Goal: Task Accomplishment & Management: Manage account settings

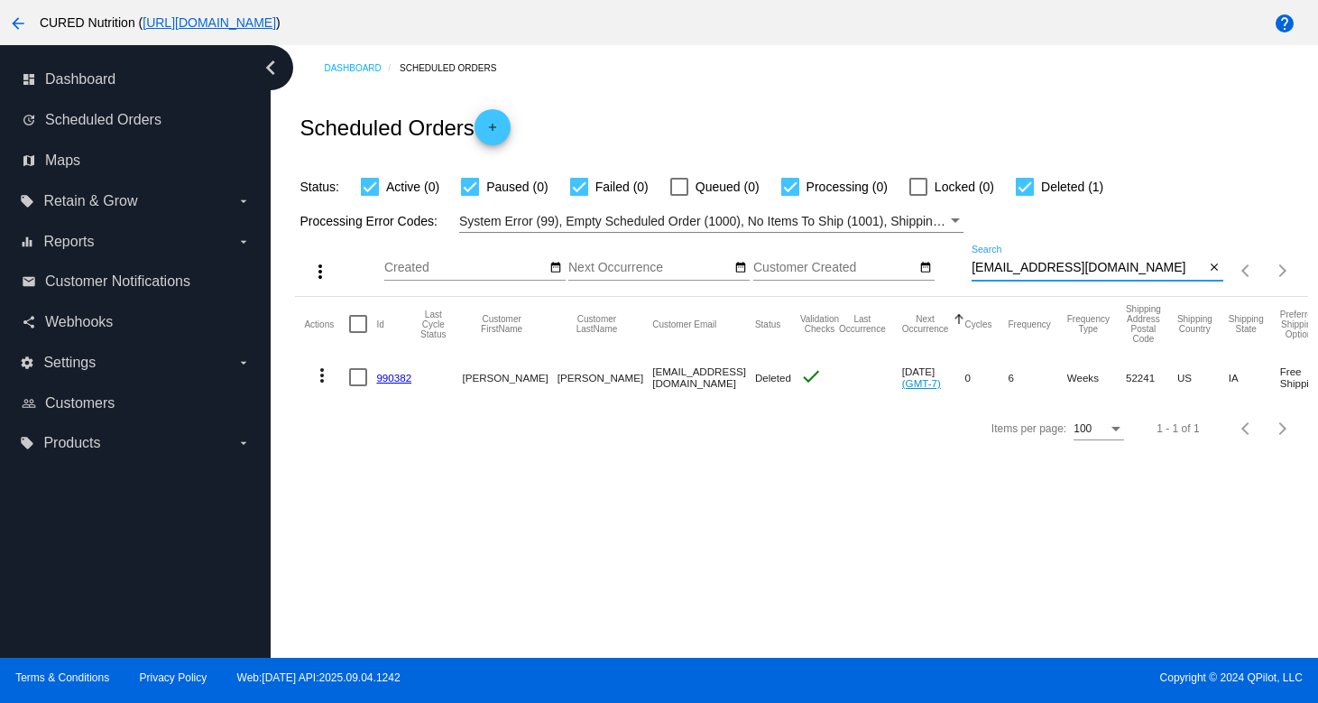
click at [1062, 273] on input "[EMAIL_ADDRESS][DOMAIN_NAME]" at bounding box center [1087, 268] width 233 height 14
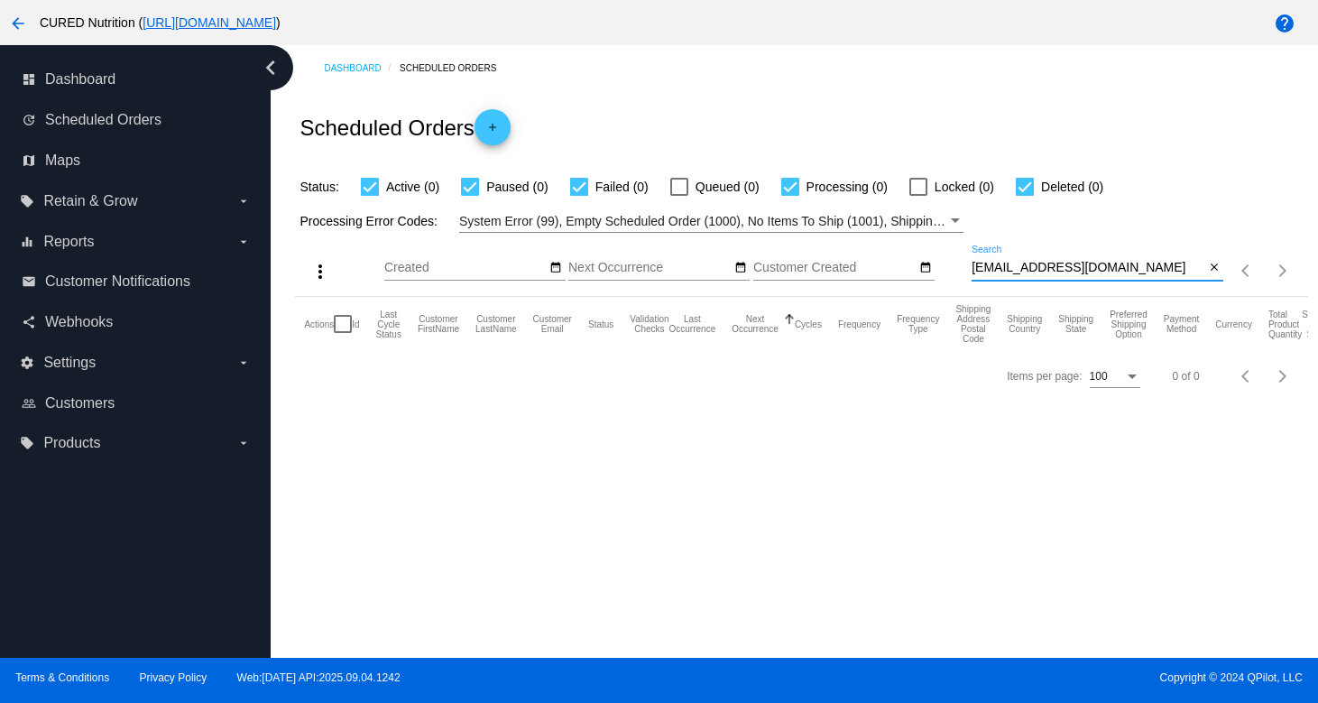
click at [1048, 266] on input "[EMAIL_ADDRESS][DOMAIN_NAME]" at bounding box center [1087, 268] width 233 height 14
paste input "myahdelia20"
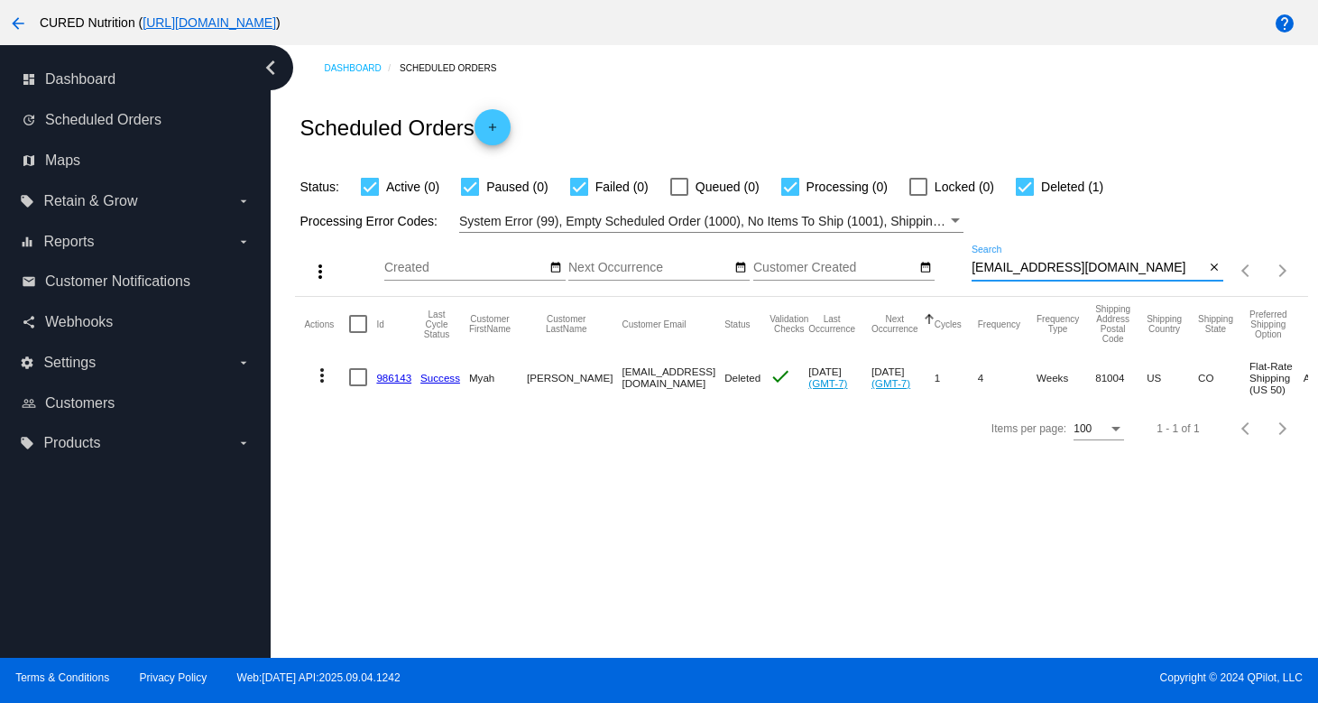
click at [1018, 262] on input "[EMAIL_ADDRESS][DOMAIN_NAME]" at bounding box center [1087, 268] width 233 height 14
paste input "[PERSON_NAME].[PERSON_NAME]"
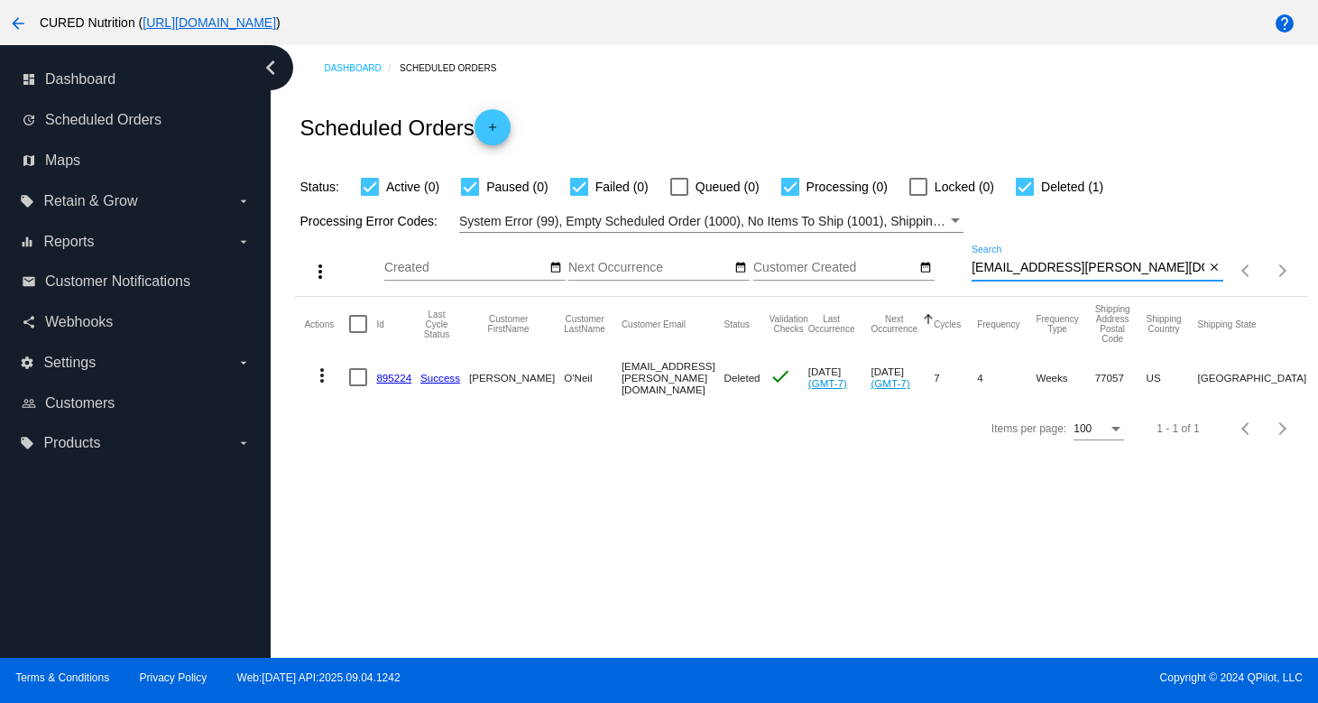
click at [1089, 268] on input "[EMAIL_ADDRESS][PERSON_NAME][DOMAIN_NAME]" at bounding box center [1087, 268] width 233 height 14
paste input "[EMAIL_ADDRESS]sleyadams"
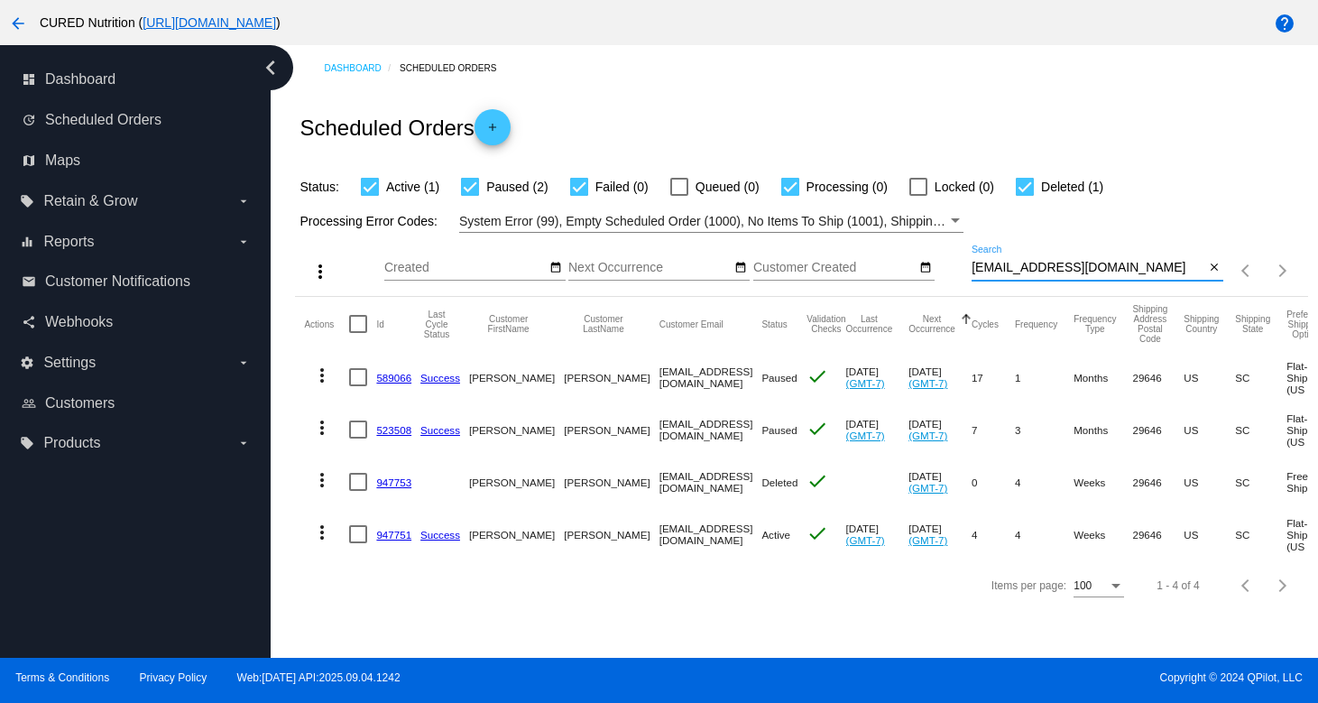
type input "[EMAIL_ADDRESS][DOMAIN_NAME]"
click at [387, 539] on link "947751" at bounding box center [393, 535] width 35 height 12
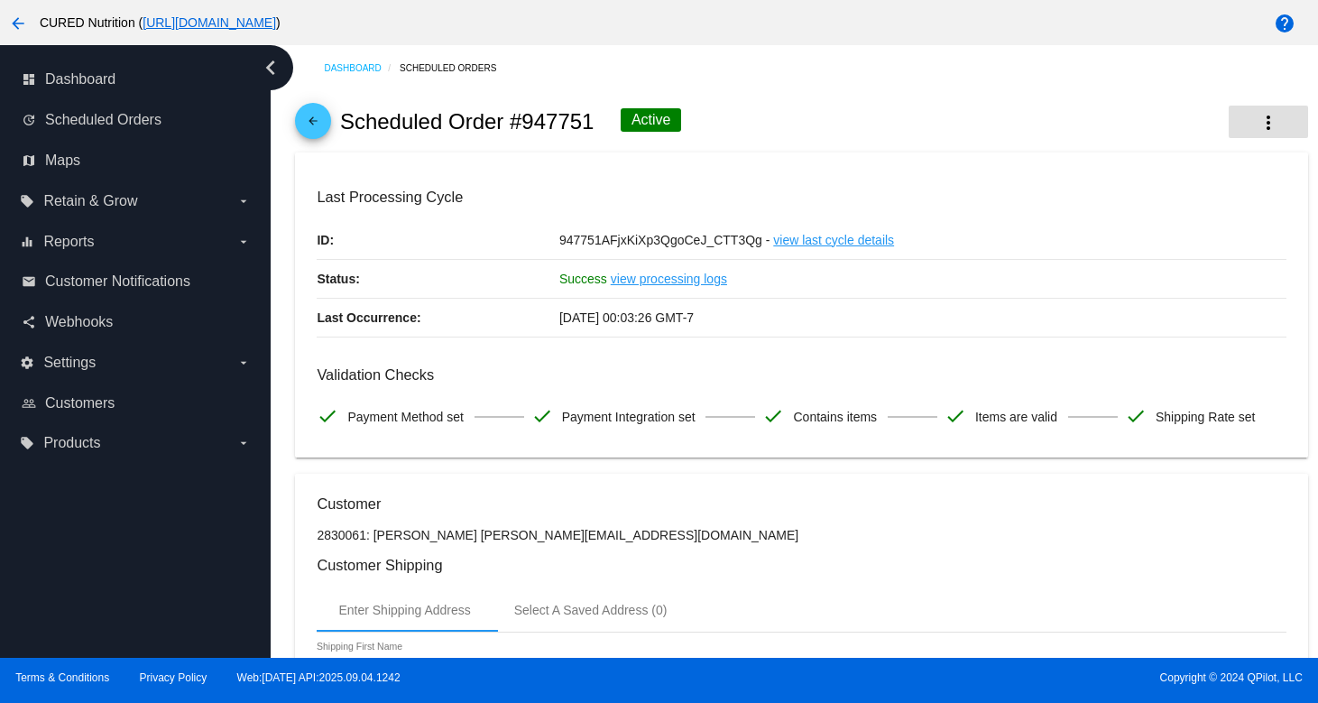
click at [1291, 119] on button "more_vert" at bounding box center [1268, 122] width 79 height 32
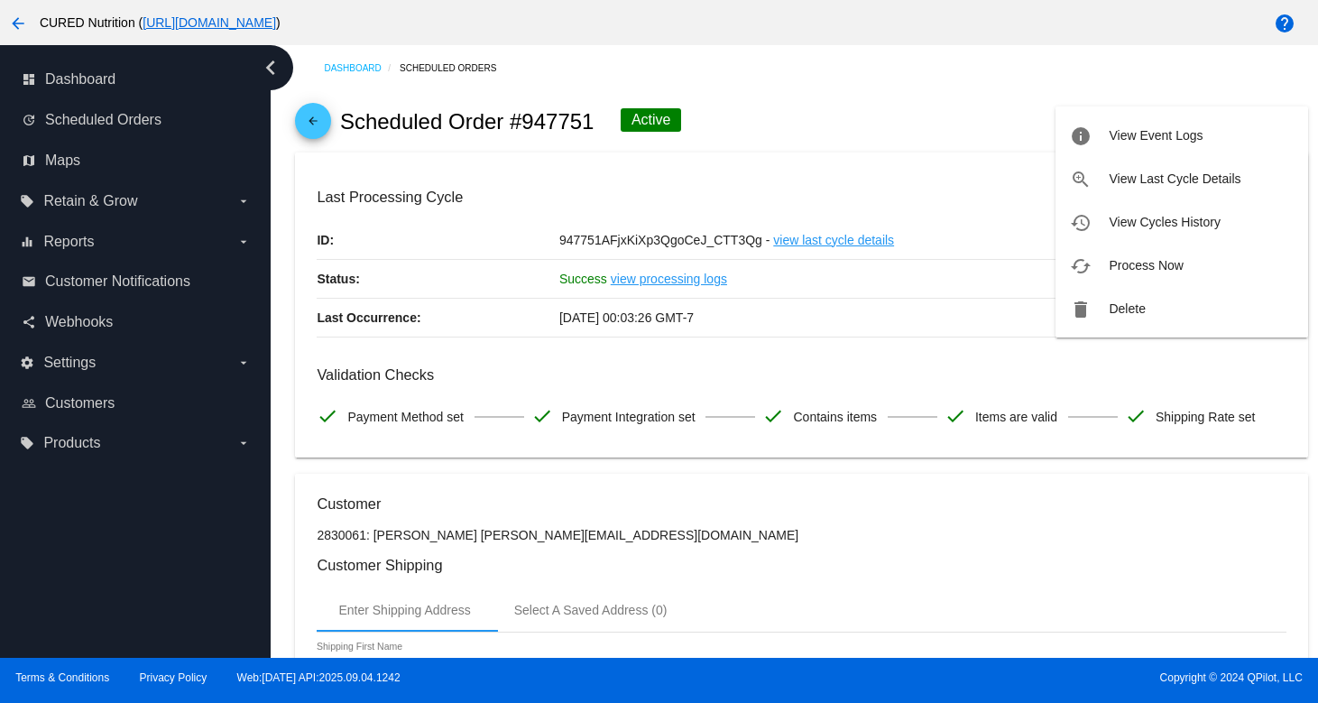
click at [1008, 130] on div at bounding box center [659, 351] width 1318 height 703
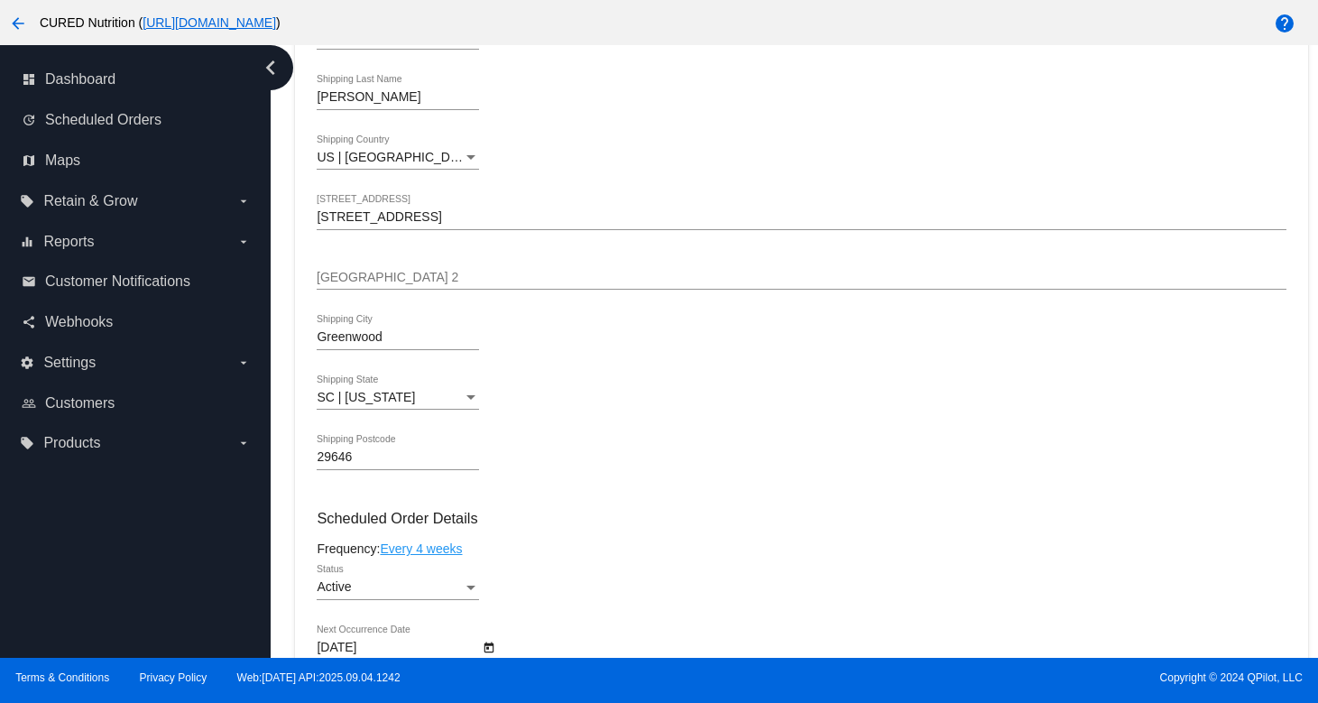
scroll to position [648, 0]
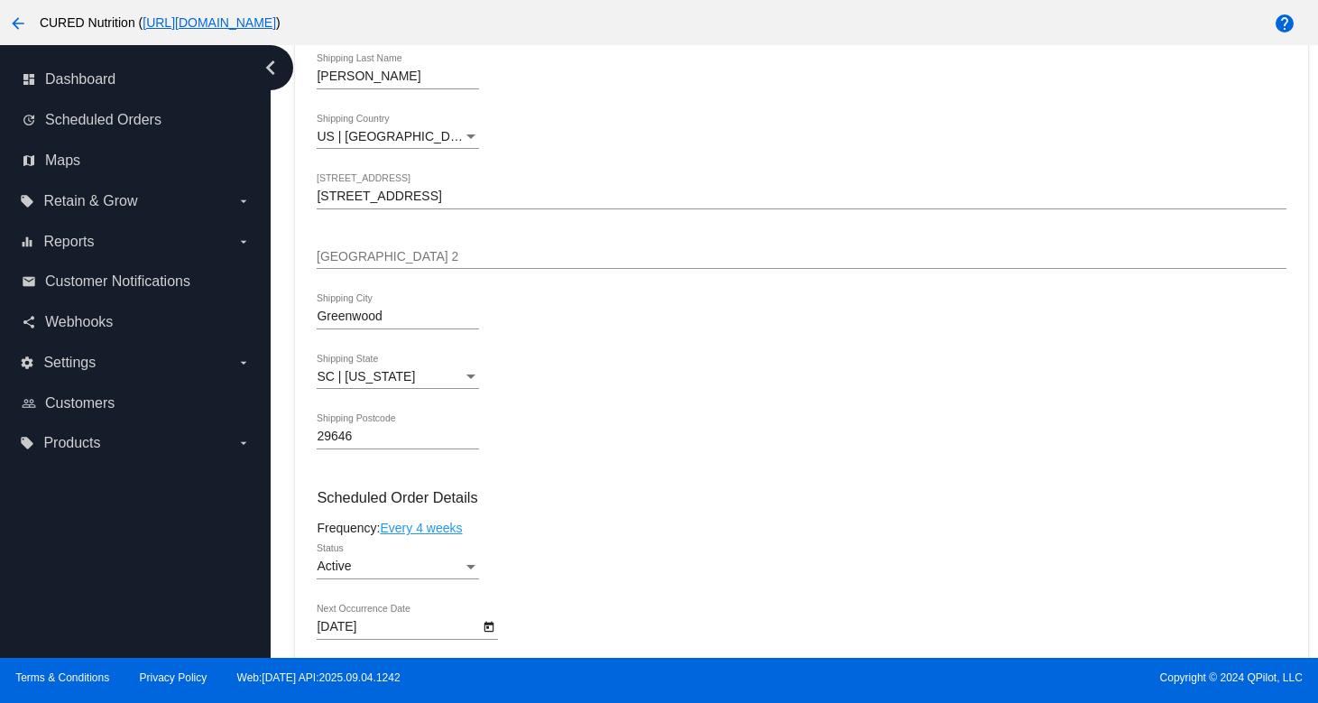
click at [447, 574] on div "Active" at bounding box center [390, 566] width 146 height 14
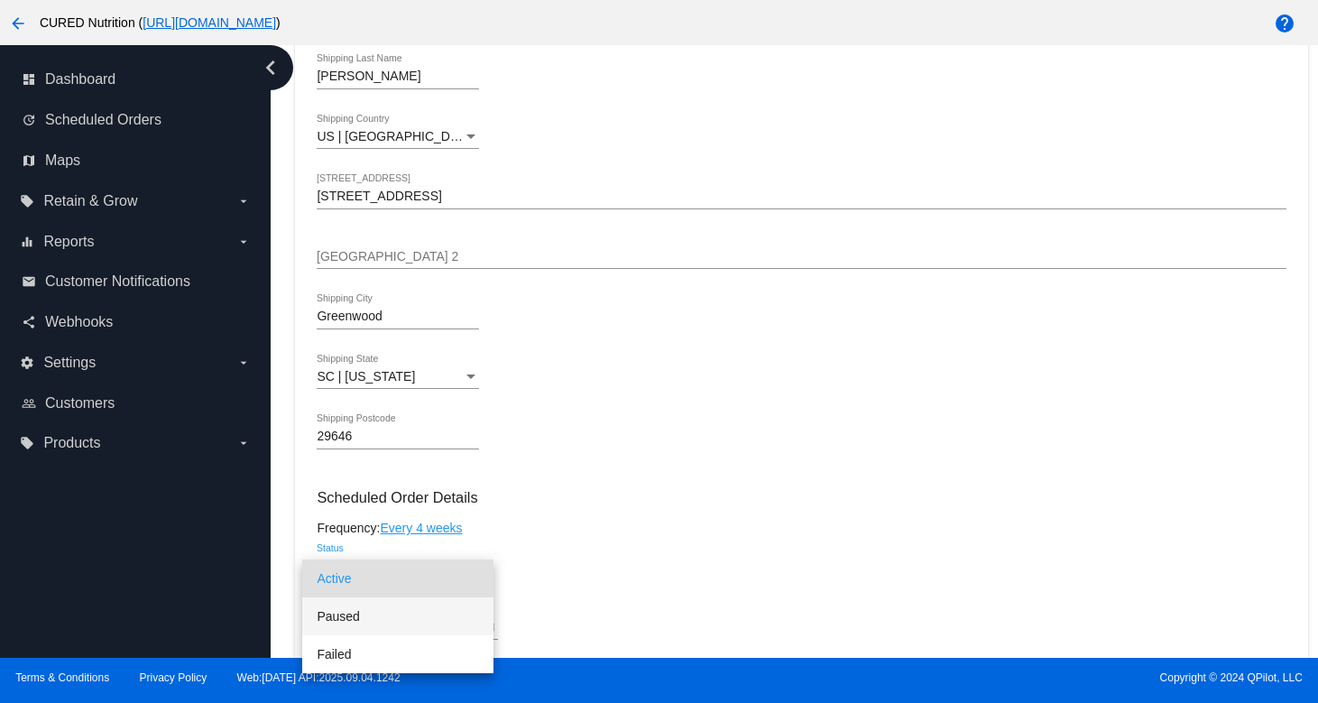
click at [454, 609] on span "Paused" at bounding box center [398, 616] width 162 height 38
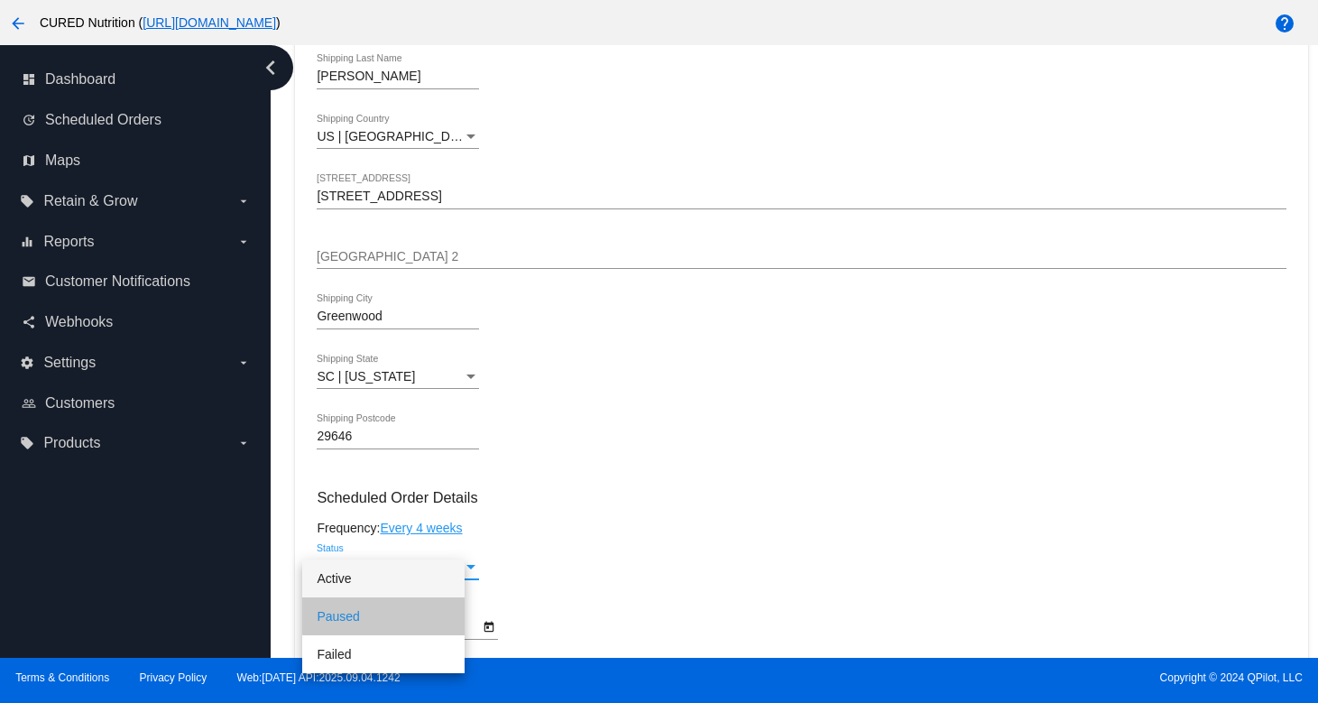
click at [537, 583] on div "Paused Status" at bounding box center [801, 569] width 969 height 51
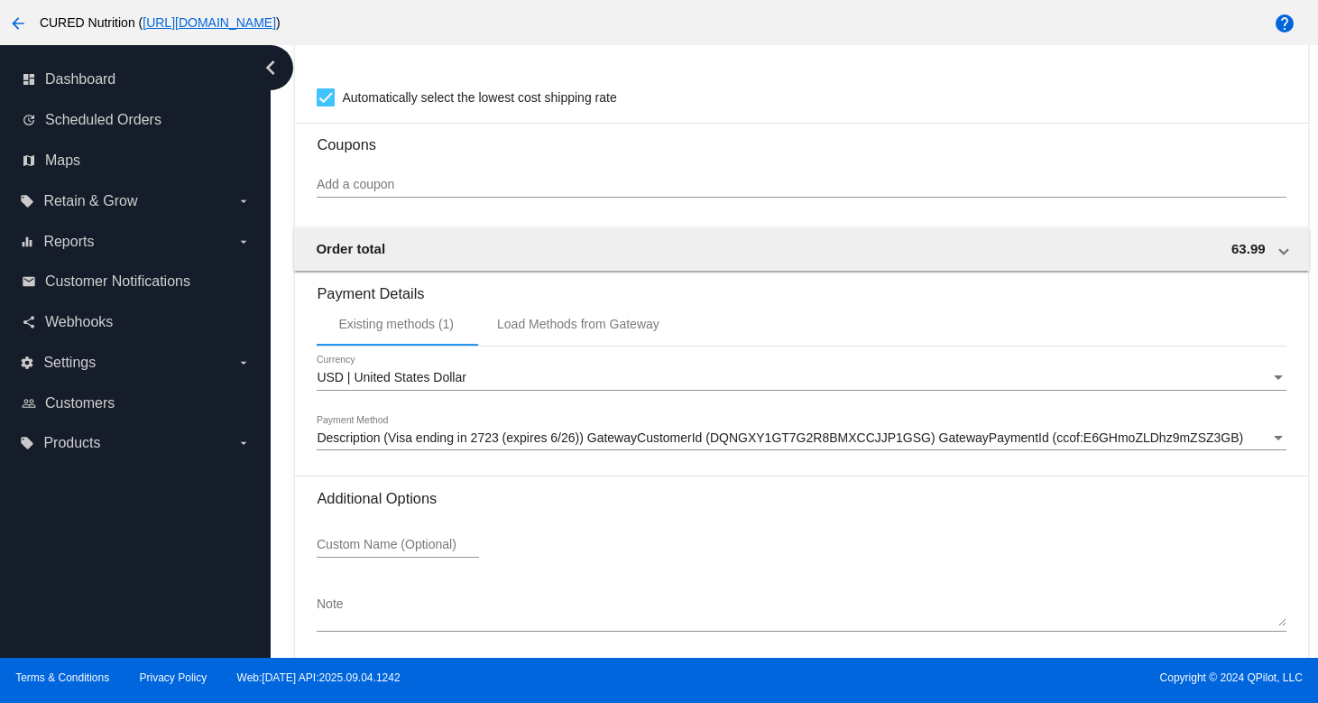
scroll to position [1688, 0]
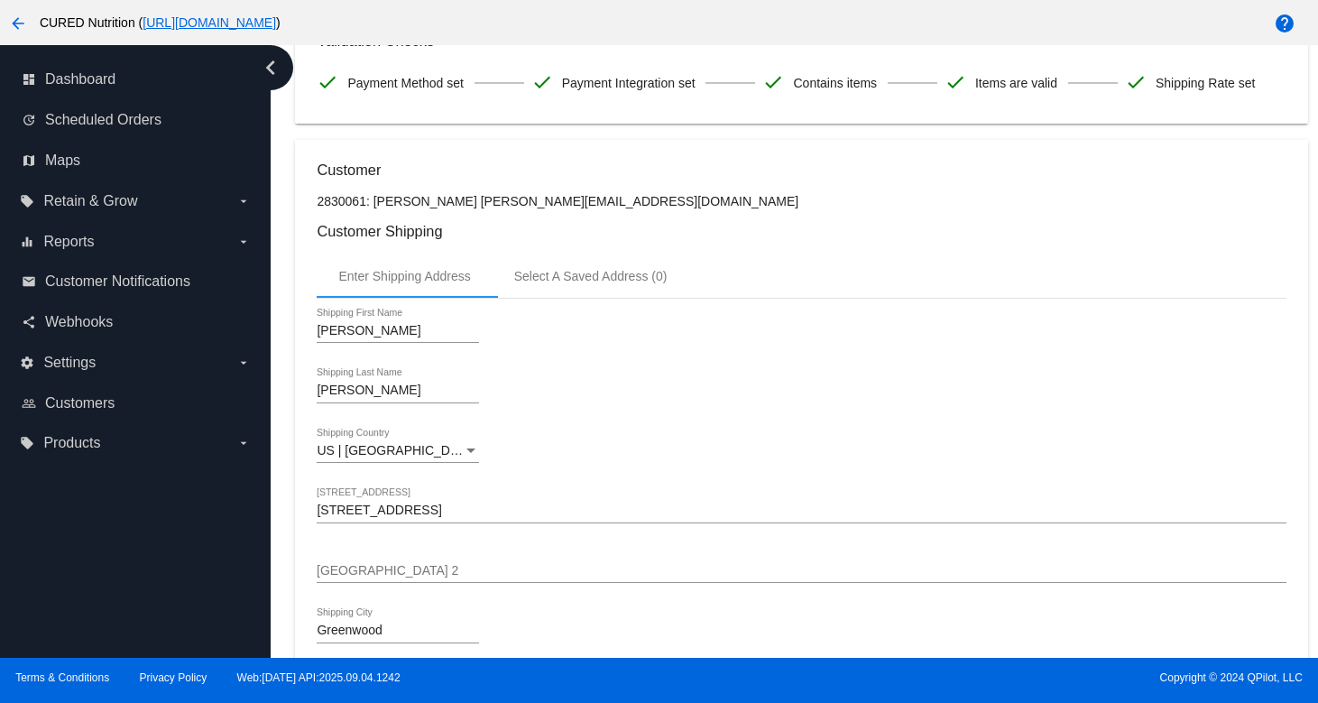
scroll to position [0, 0]
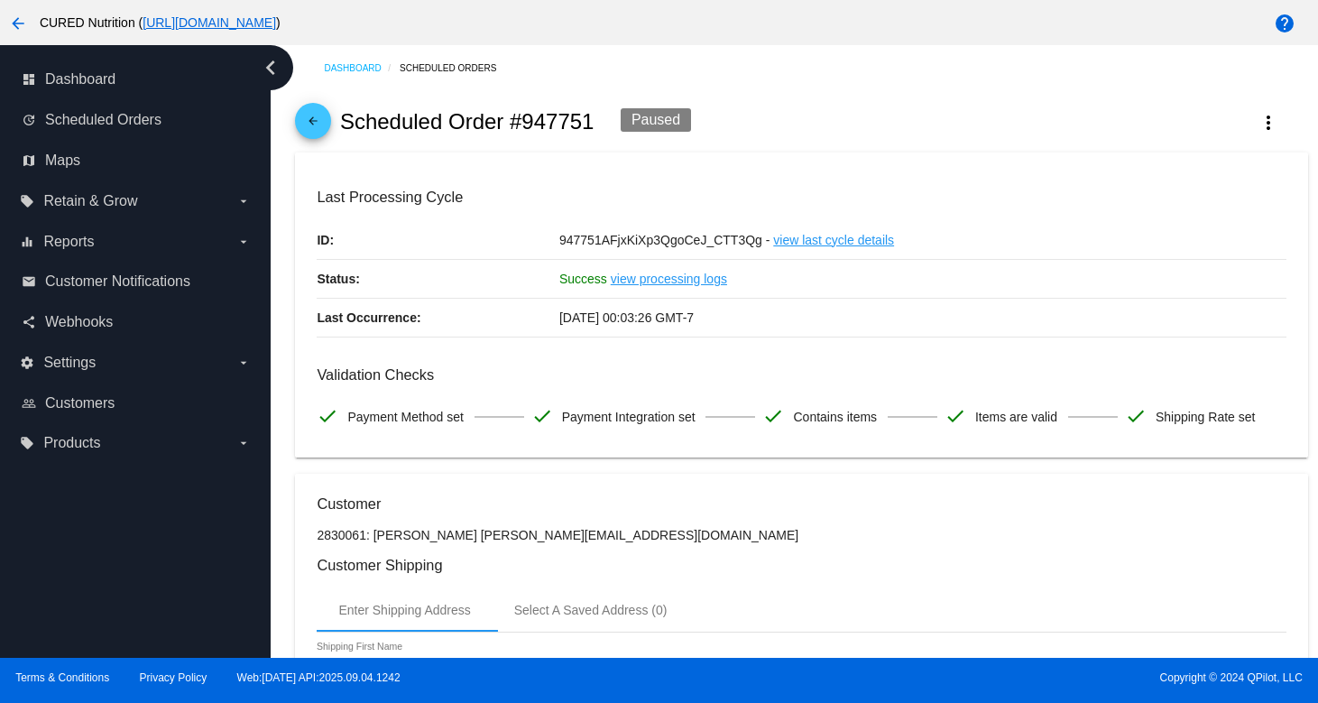
click at [327, 140] on div "arrow_back Scheduled Order #947751 Paused more_vert" at bounding box center [801, 121] width 1012 height 61
click at [310, 123] on mat-icon "arrow_back" at bounding box center [313, 126] width 22 height 22
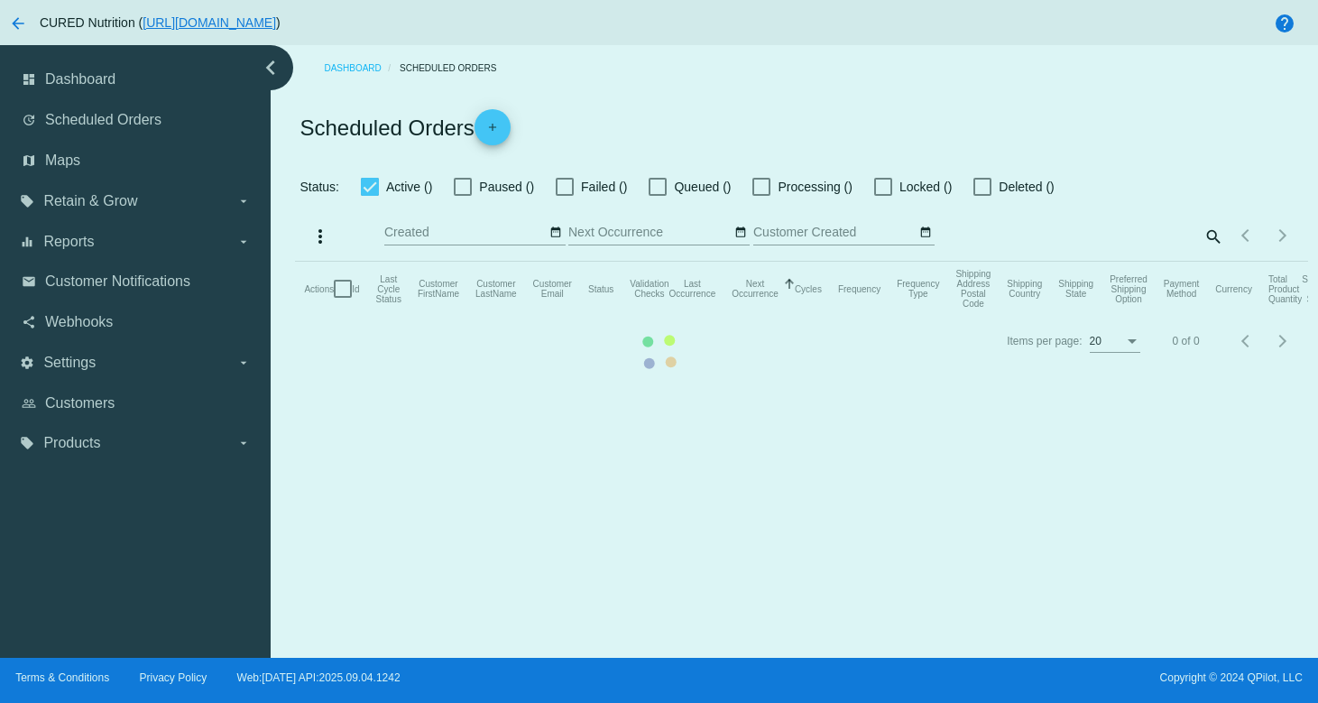
checkbox input "true"
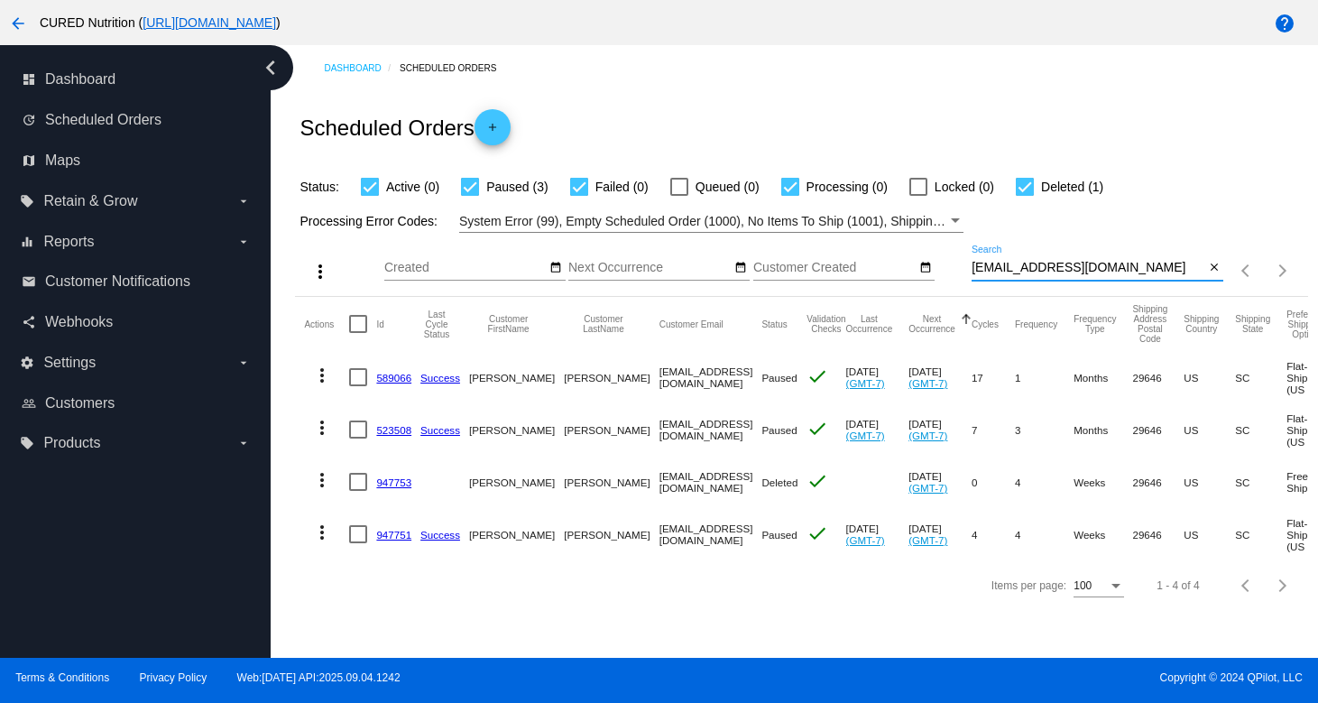
click at [1090, 265] on input "[EMAIL_ADDRESS][DOMAIN_NAME]" at bounding box center [1087, 268] width 233 height 14
paste input "[EMAIL_ADDRESS]"
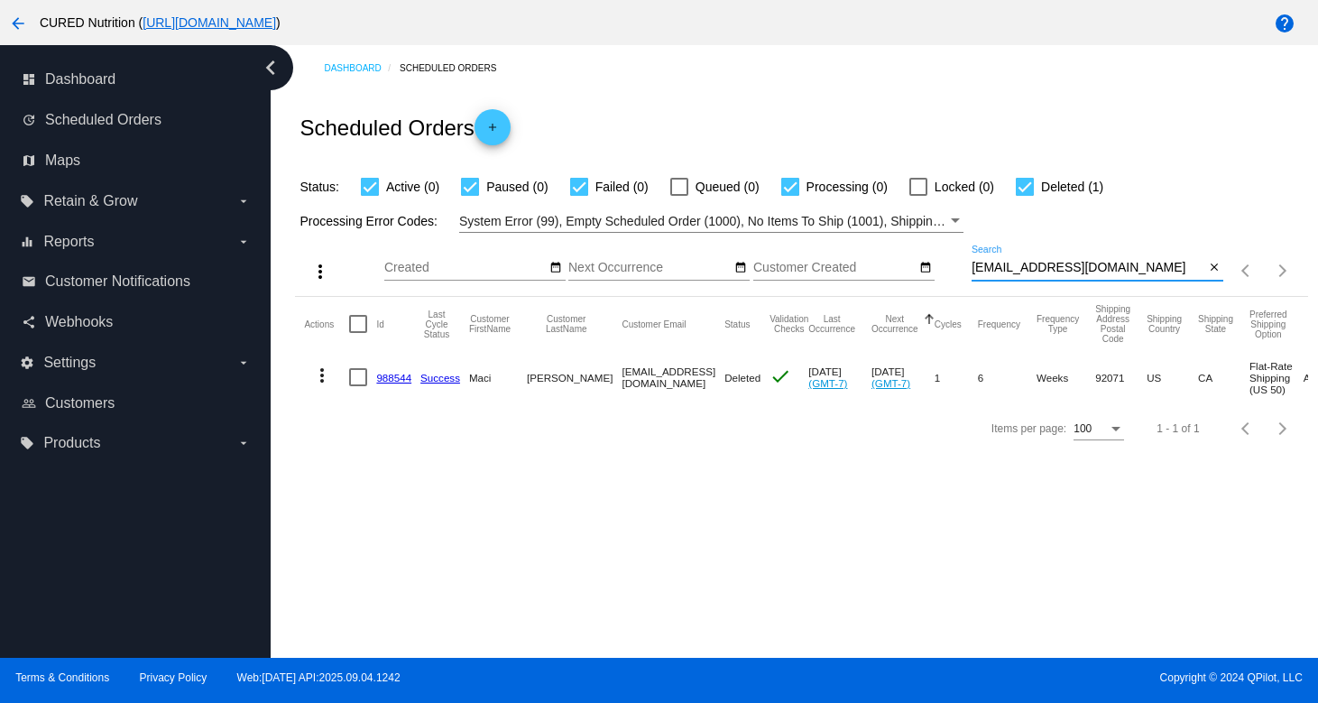
click at [1084, 264] on input "[EMAIL_ADDRESS][DOMAIN_NAME]" at bounding box center [1087, 268] width 233 height 14
paste input "[PERSON_NAME].[PERSON_NAME]"
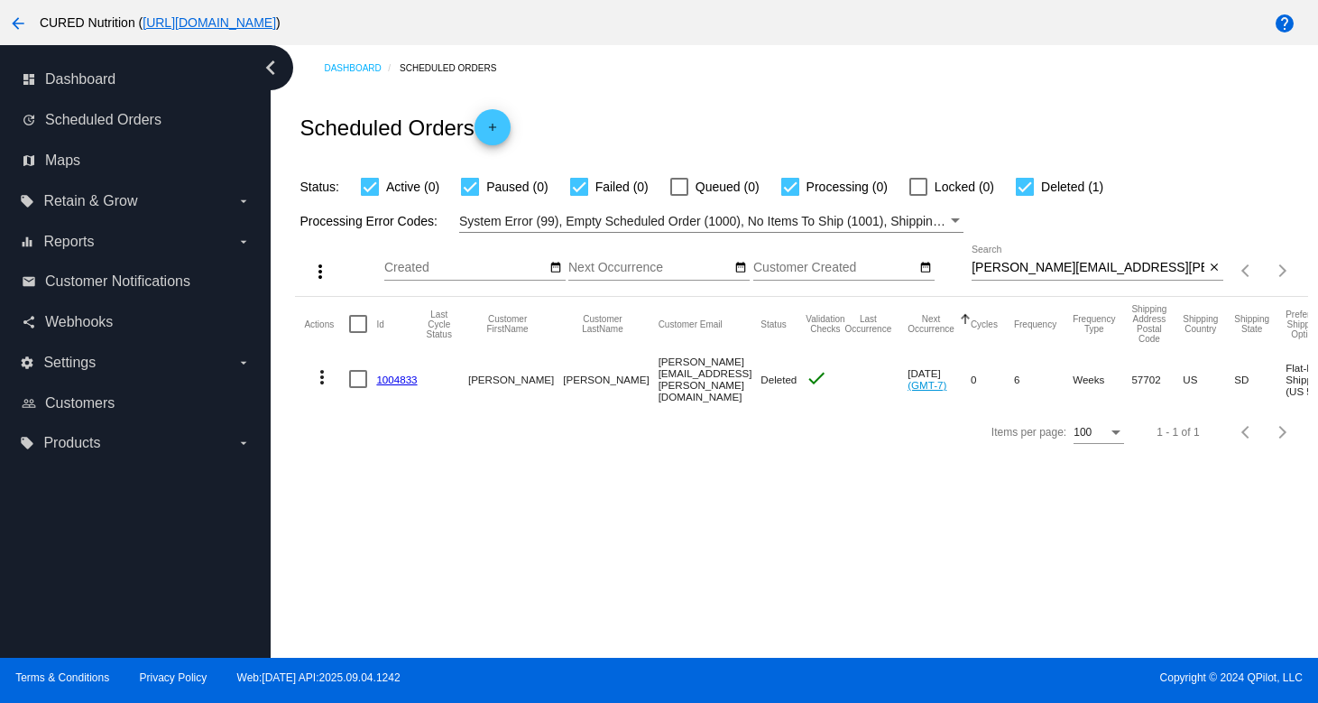
click at [1058, 256] on div "[PERSON_NAME][EMAIL_ADDRESS][PERSON_NAME][DOMAIN_NAME] Search" at bounding box center [1087, 262] width 233 height 35
click at [1056, 272] on input "[PERSON_NAME][EMAIL_ADDRESS][PERSON_NAME][DOMAIN_NAME]" at bounding box center [1087, 268] width 233 height 14
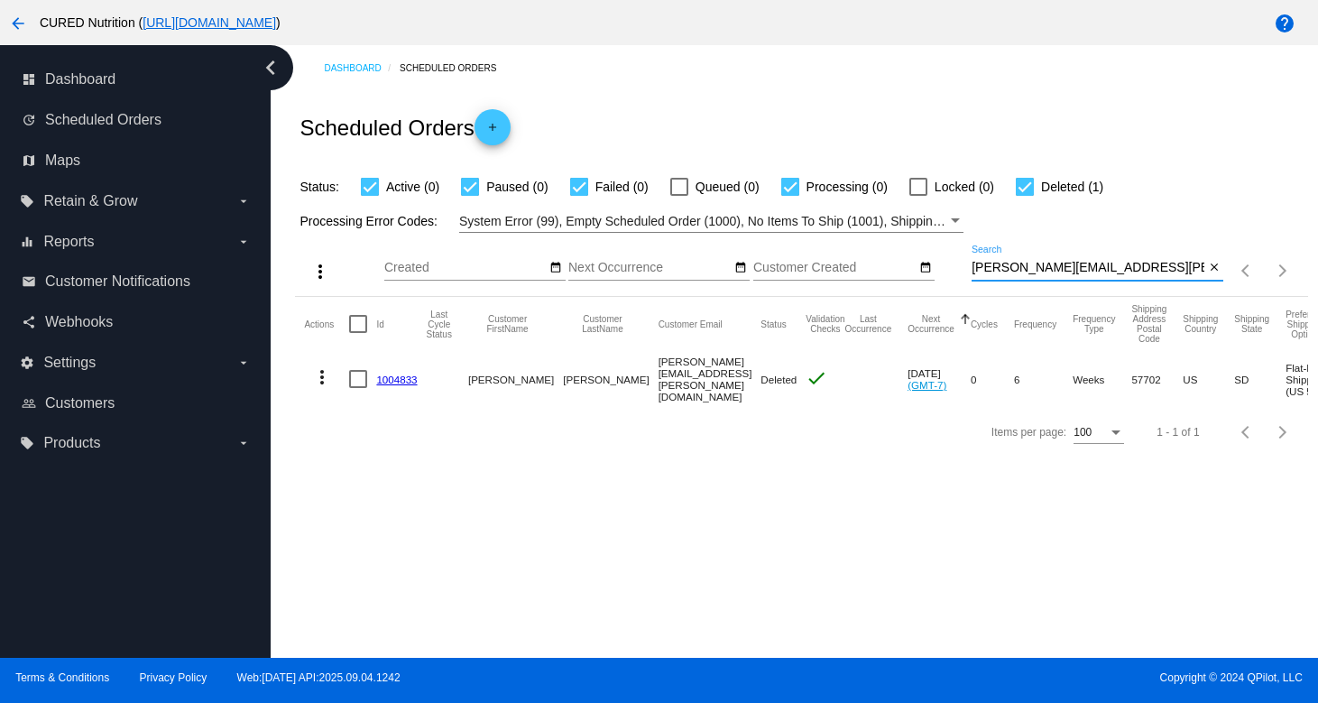
click at [1056, 272] on input "[PERSON_NAME][EMAIL_ADDRESS][PERSON_NAME][DOMAIN_NAME]" at bounding box center [1087, 268] width 233 height 14
paste input "ccleadbyexample"
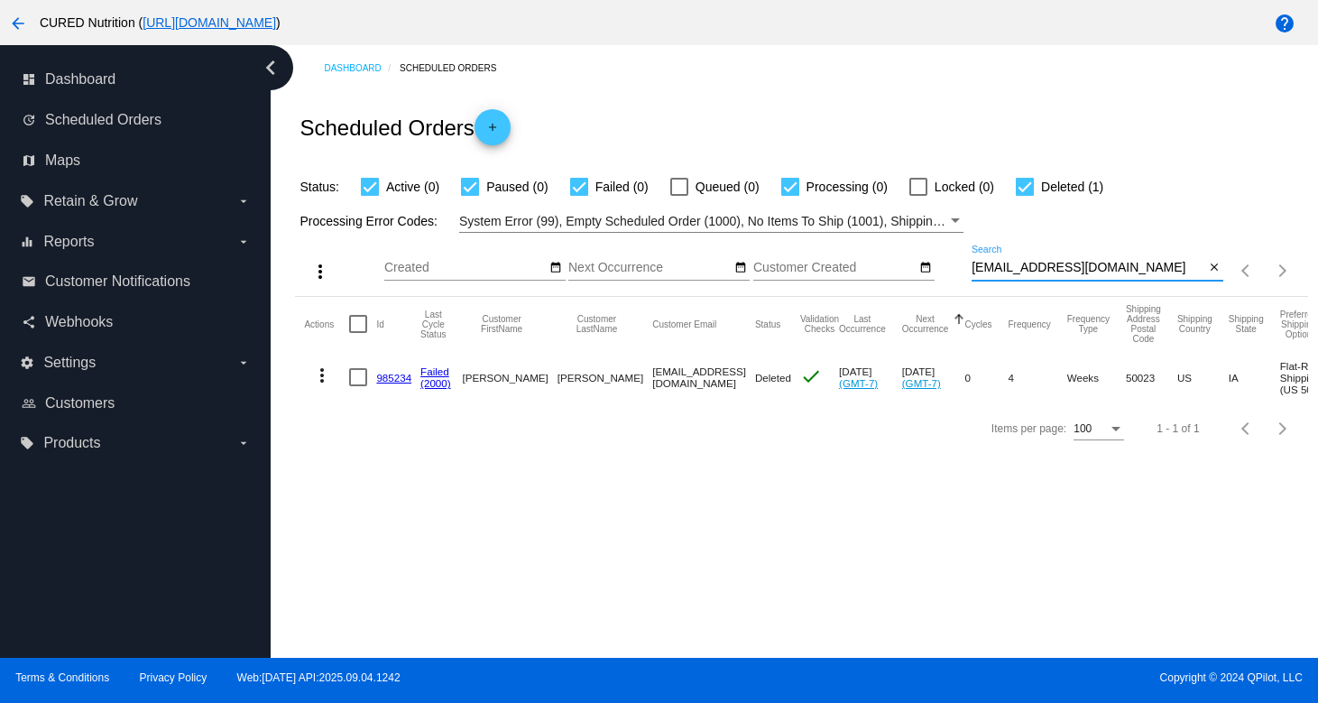
type input "[EMAIL_ADDRESS][DOMAIN_NAME]"
